Goal: Transaction & Acquisition: Purchase product/service

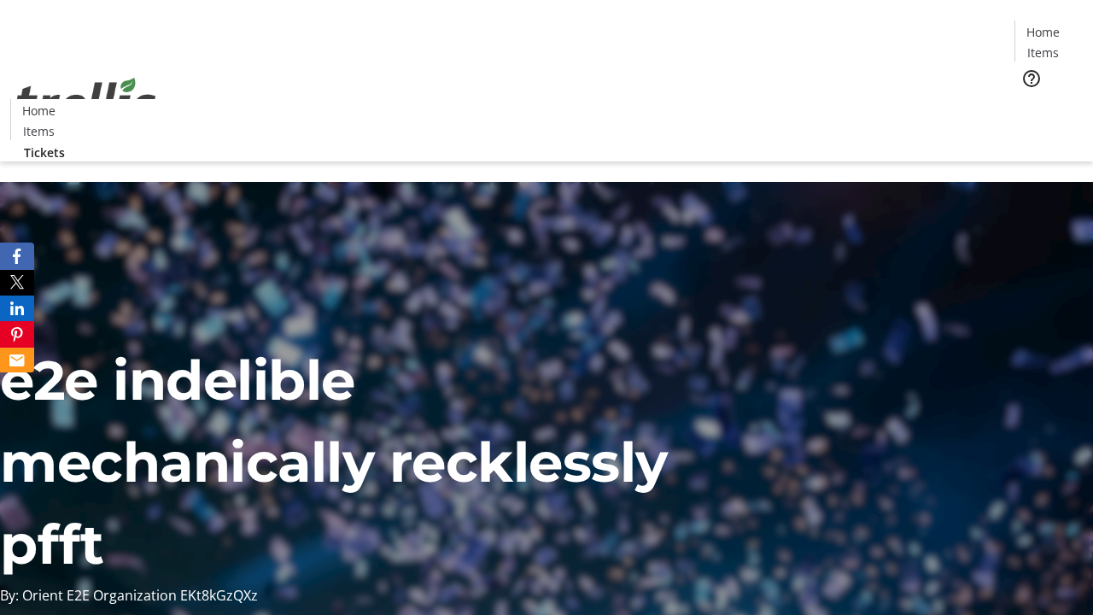
click at [1028, 99] on span "Tickets" at bounding box center [1048, 108] width 41 height 18
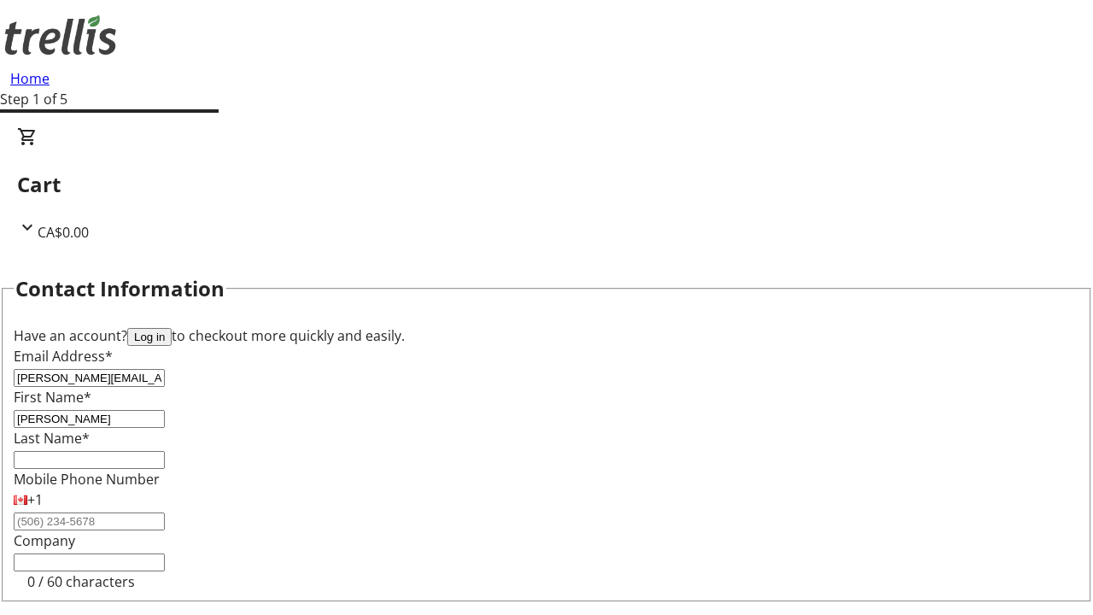
type input "[PERSON_NAME]"
type input "Reinger"
